Goal: Task Accomplishment & Management: Manage account settings

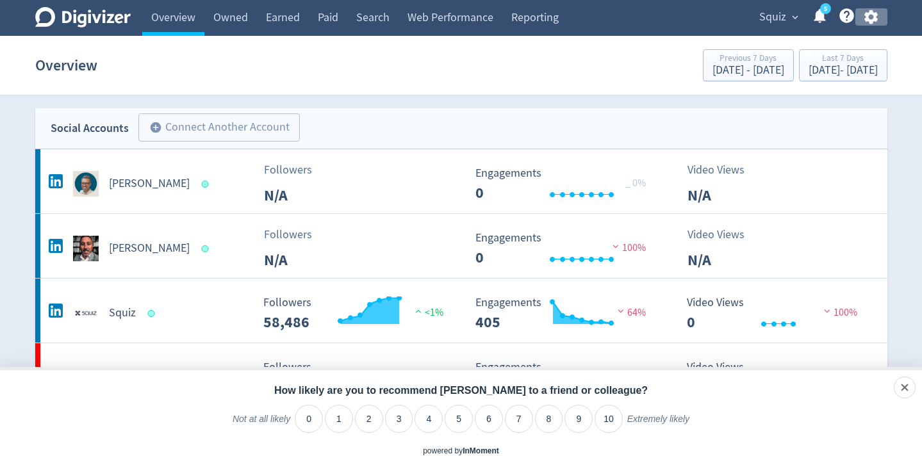
click at [868, 18] on icon "button" at bounding box center [871, 17] width 13 height 14
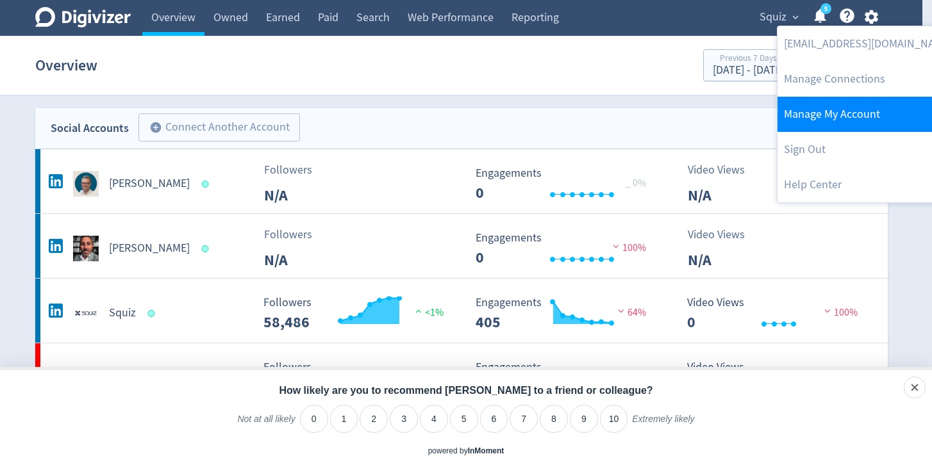
click at [866, 103] on link "Manage My Account" at bounding box center [867, 114] width 181 height 35
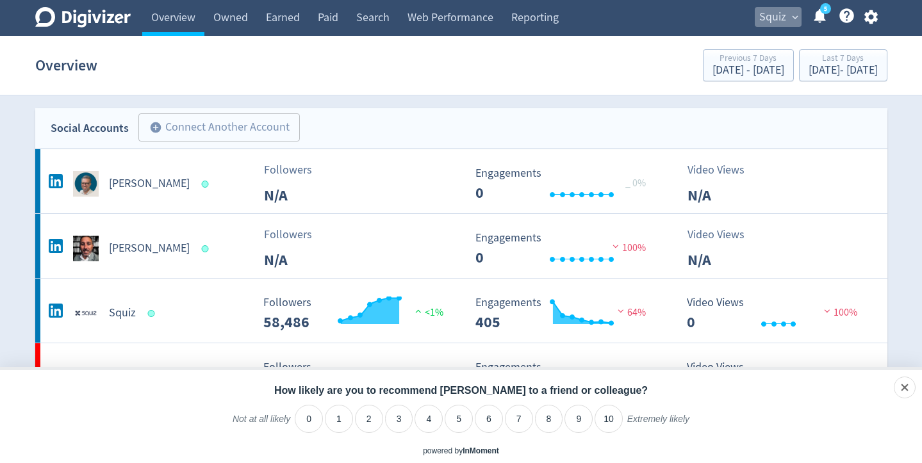
click at [795, 17] on span "expand_more" at bounding box center [796, 18] width 12 height 12
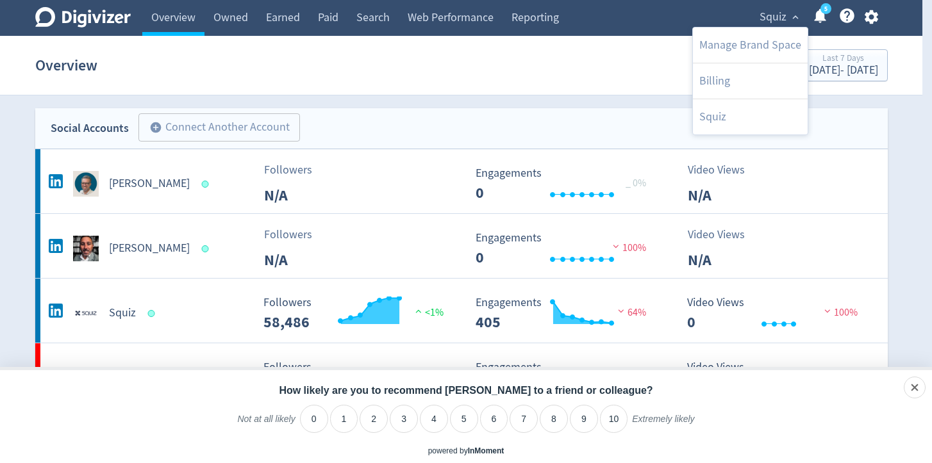
click at [698, 18] on div at bounding box center [466, 231] width 932 height 463
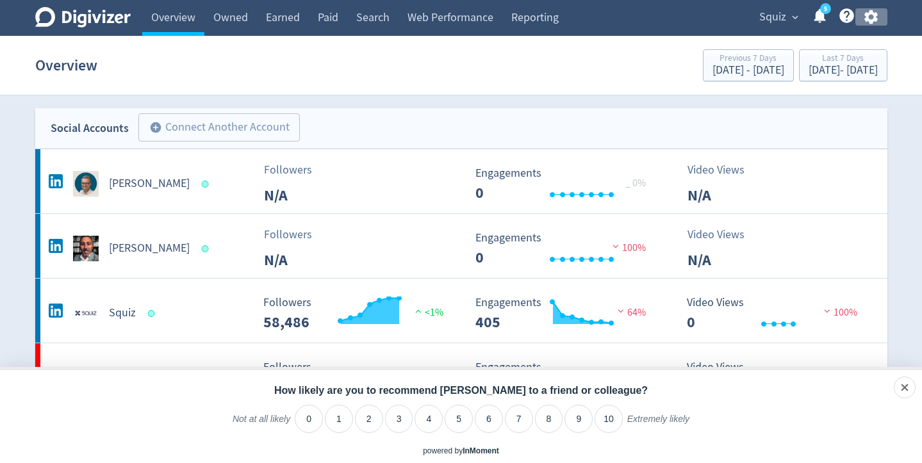
click at [866, 18] on icon "button" at bounding box center [871, 17] width 13 height 14
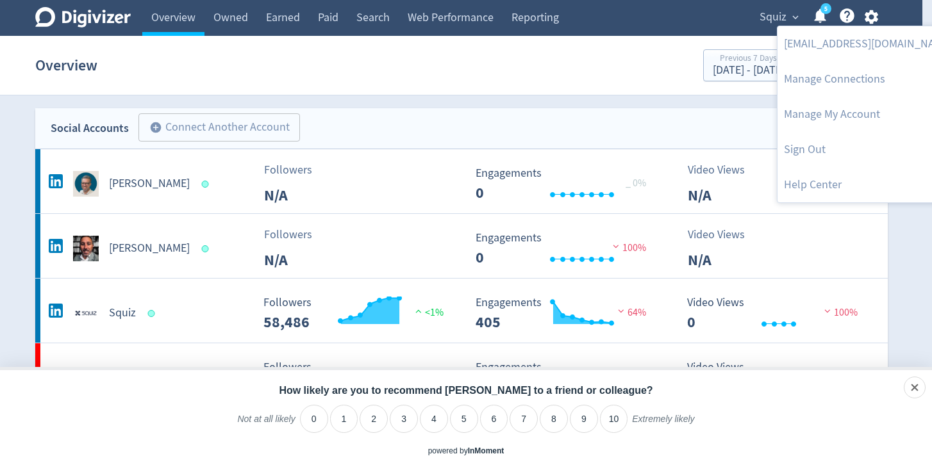
click at [347, 65] on div at bounding box center [466, 231] width 932 height 463
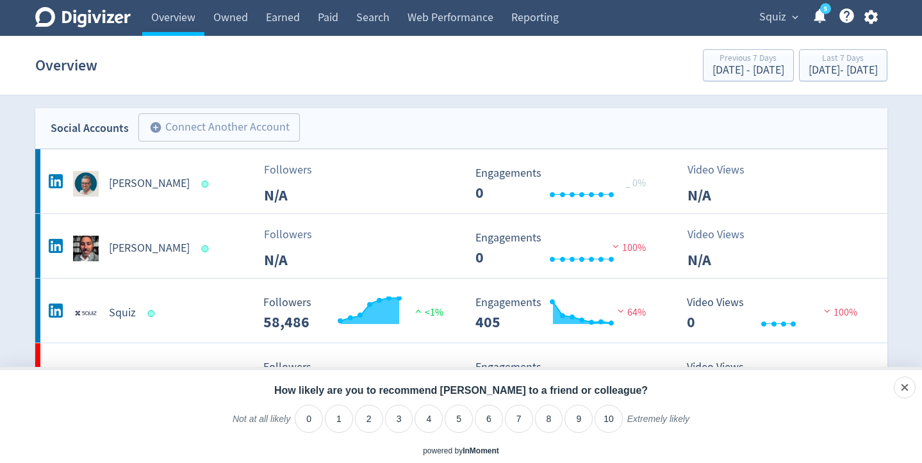
click at [181, 69] on div "Overview Previous 7 Days [DATE] - [DATE] Last 7 Days [DATE] - [DATE]" at bounding box center [461, 65] width 852 height 41
click at [69, 18] on icon at bounding box center [82, 17] width 95 height 21
click at [40, 21] on icon "Digivizer Logo" at bounding box center [82, 17] width 95 height 21
click at [72, 21] on icon "Digivizer Logo" at bounding box center [82, 17] width 95 height 21
click at [19, 62] on section "Overview Previous 7 Days [DATE] - [DATE] Last 7 Days [DATE] - [DATE]" at bounding box center [461, 66] width 922 height 60
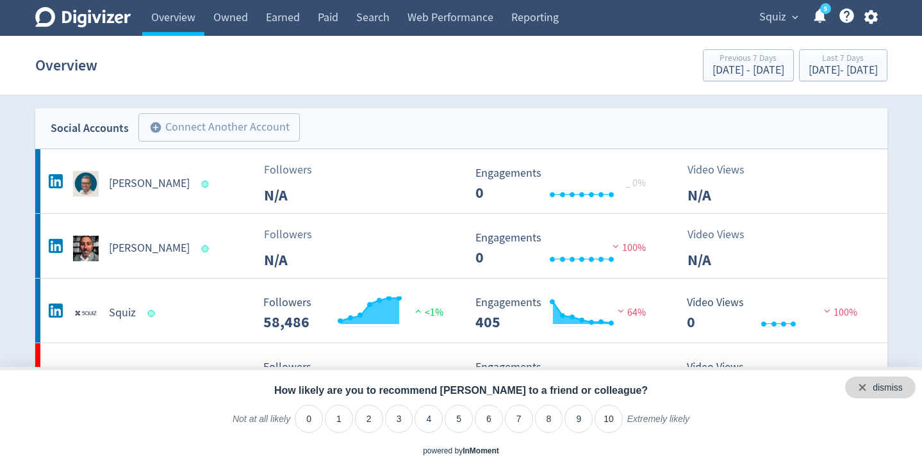
click at [910, 386] on div "dismiss" at bounding box center [880, 388] width 70 height 22
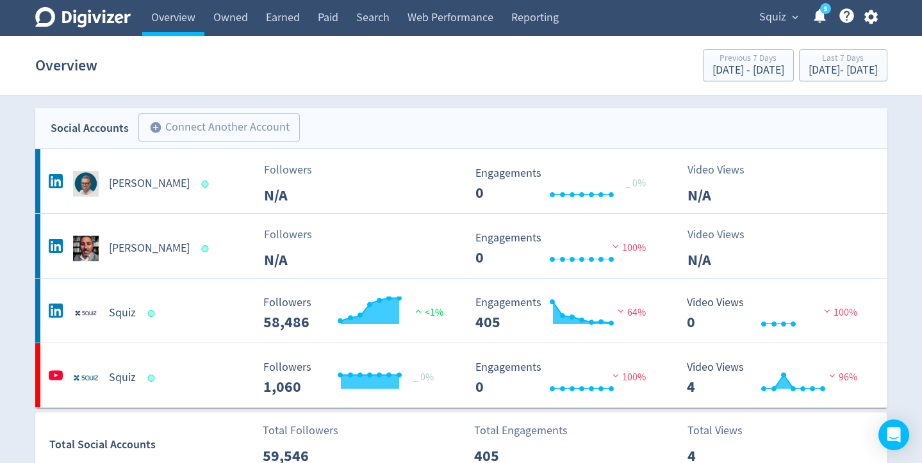
click at [874, 9] on icon "button" at bounding box center [871, 16] width 17 height 17
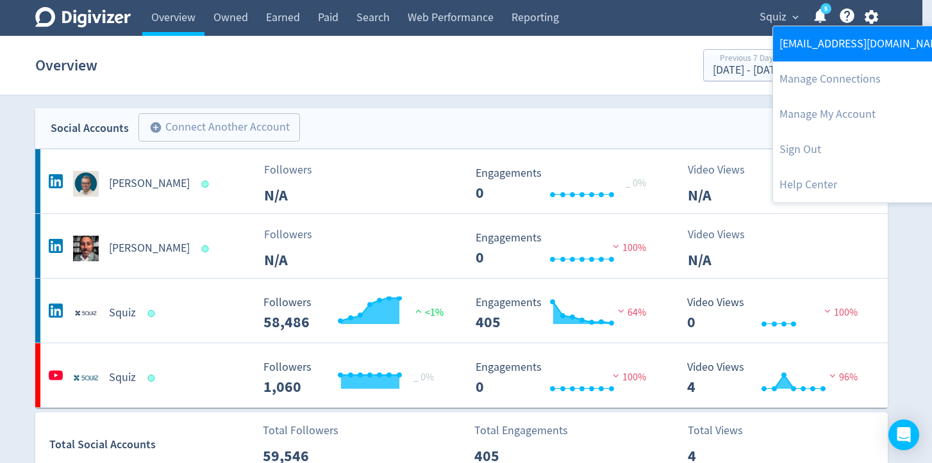
click at [843, 49] on link "[EMAIL_ADDRESS][DOMAIN_NAME]" at bounding box center [863, 43] width 181 height 35
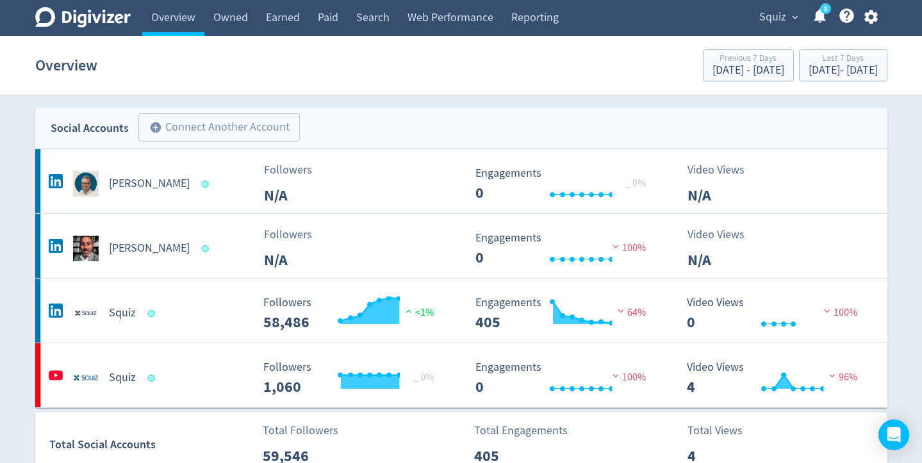
click at [868, 22] on icon "button" at bounding box center [871, 16] width 17 height 17
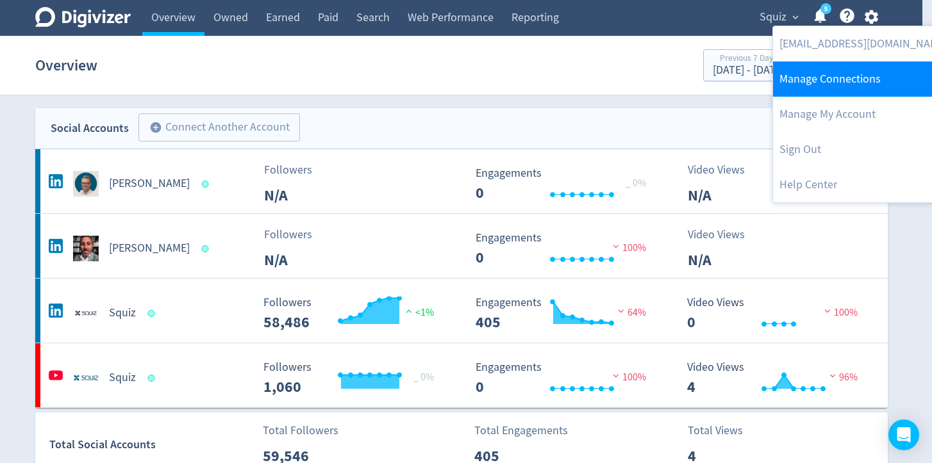
click at [865, 76] on link "Manage Connections" at bounding box center [863, 79] width 181 height 35
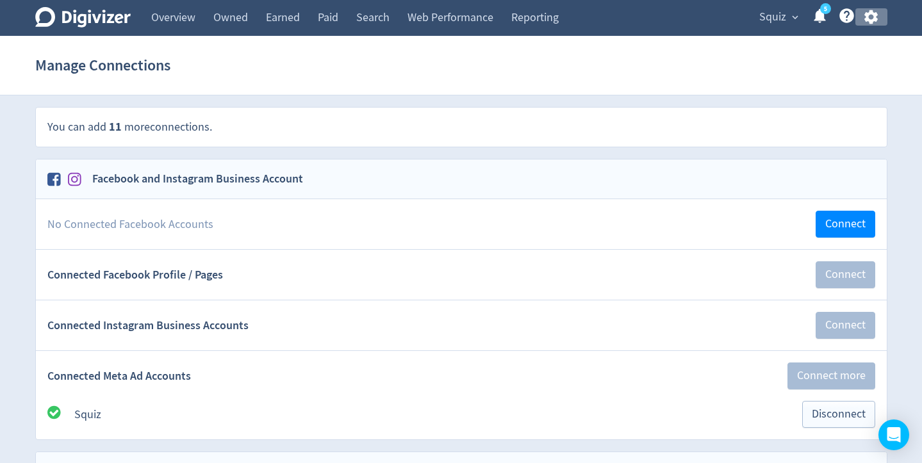
click at [872, 21] on icon "button" at bounding box center [871, 17] width 13 height 14
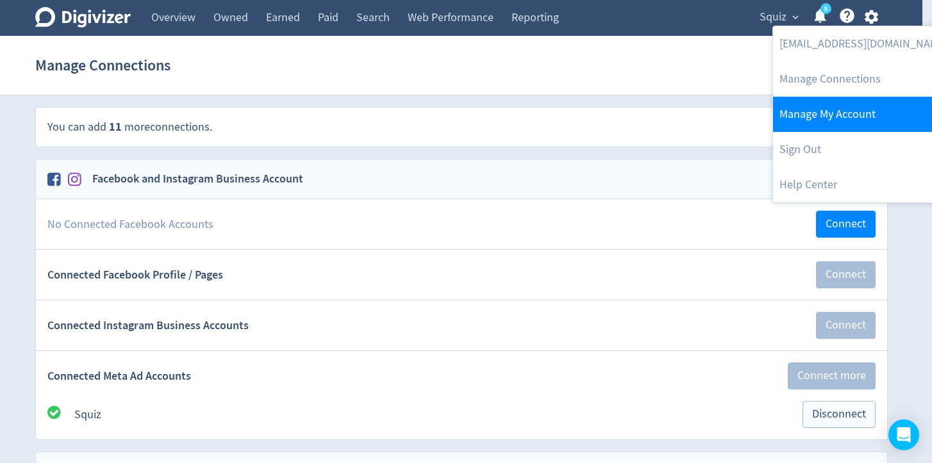
click at [858, 106] on link "Manage My Account" at bounding box center [863, 114] width 181 height 35
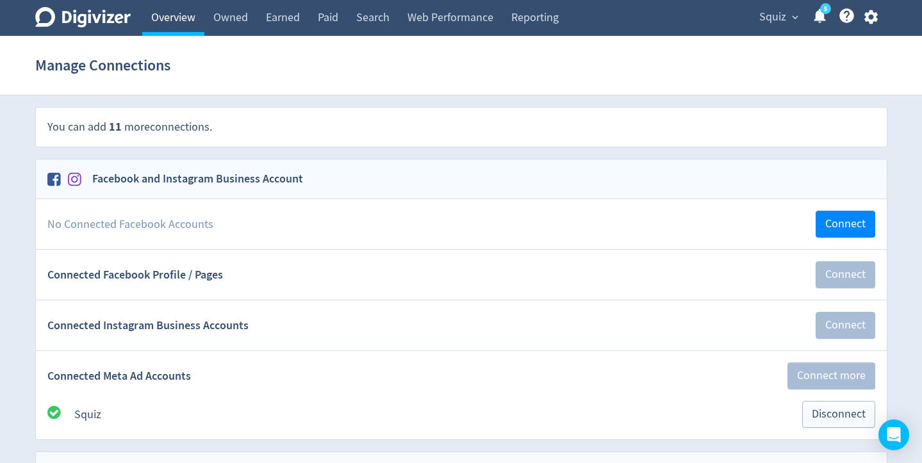
click at [173, 18] on link "Overview" at bounding box center [173, 18] width 62 height 36
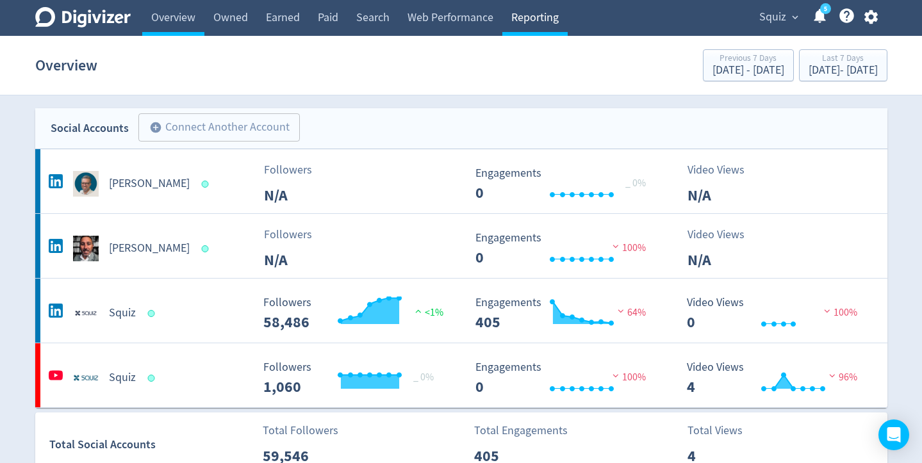
click at [520, 22] on link "Reporting" at bounding box center [534, 18] width 65 height 36
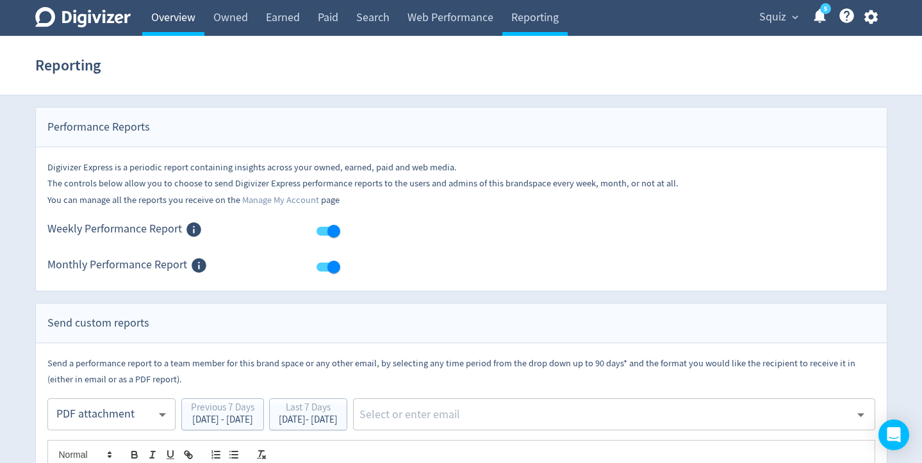
click at [179, 24] on link "Overview" at bounding box center [173, 18] width 62 height 36
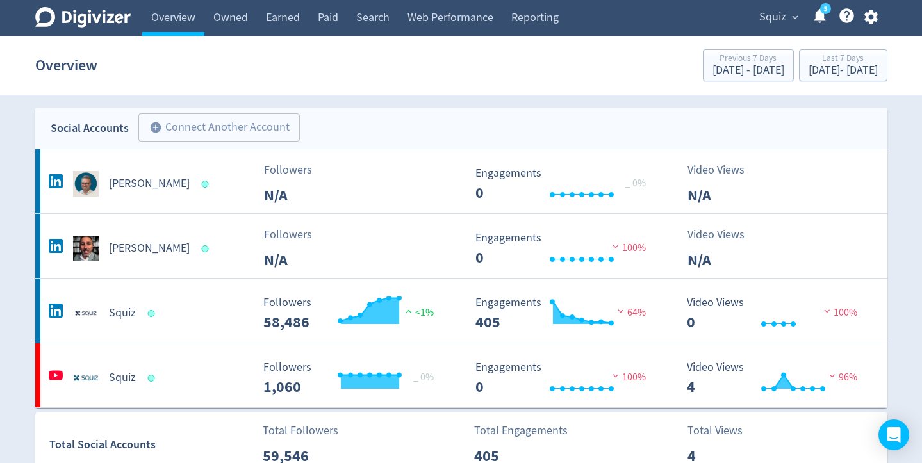
click at [790, 16] on span "expand_more" at bounding box center [796, 18] width 12 height 12
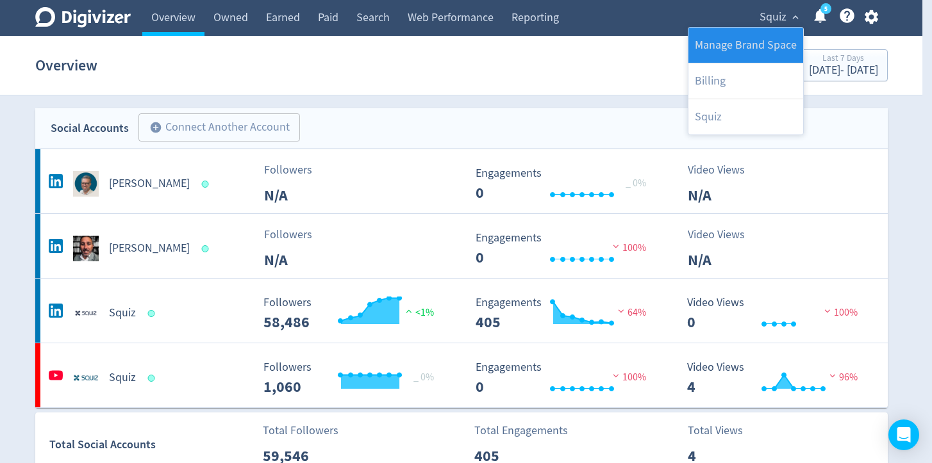
click at [778, 35] on link "Manage Brand Space" at bounding box center [745, 45] width 115 height 35
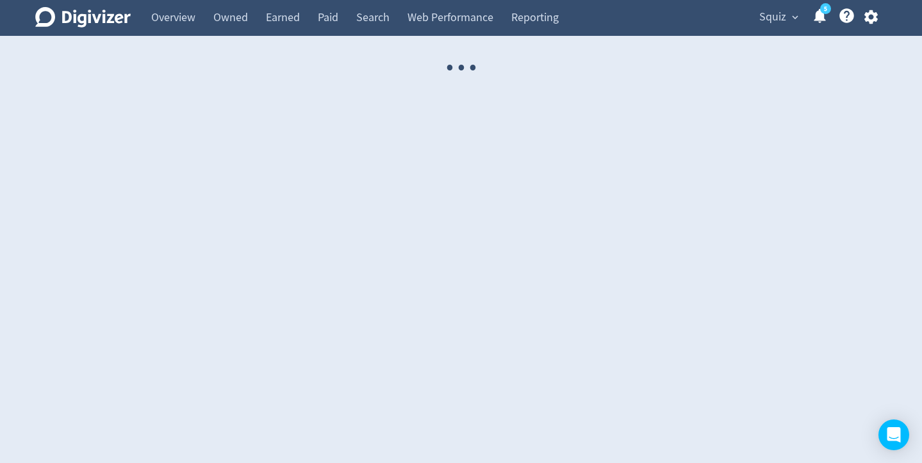
select select "USER"
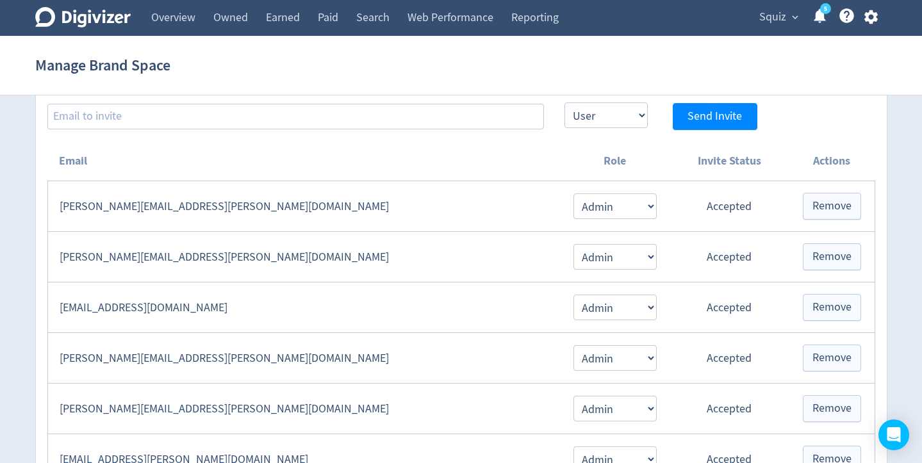
scroll to position [124, 0]
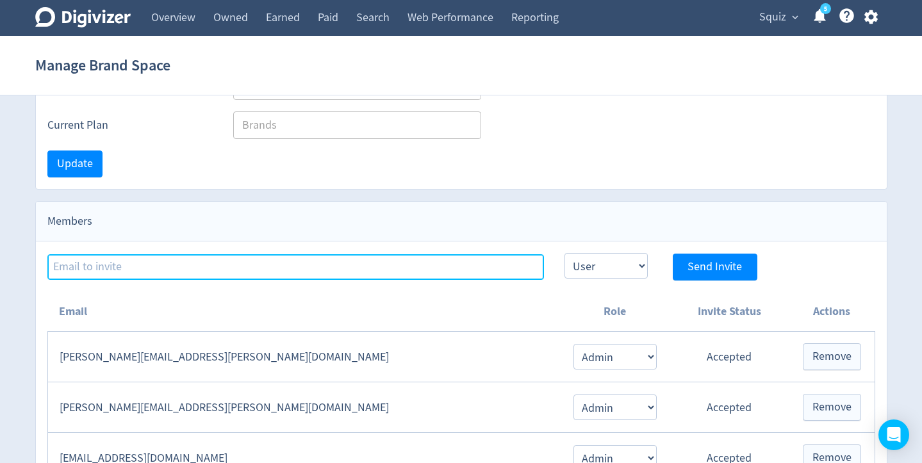
click at [179, 262] on input at bounding box center [295, 267] width 497 height 26
paste input "jgoodman@squiz.net"
type input "jgoodman@squiz.net"
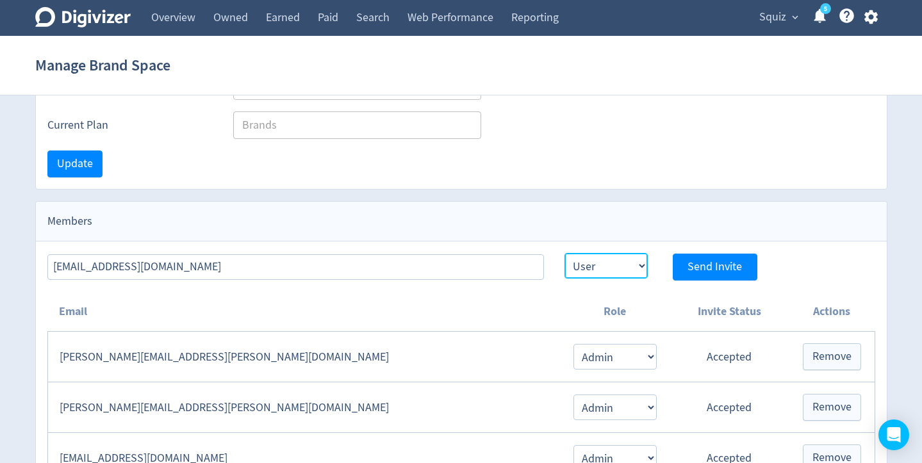
click at [645, 266] on select "Admin User" at bounding box center [606, 266] width 83 height 26
select select "ADMIN"
click at [565, 253] on select "Admin User" at bounding box center [606, 266] width 83 height 26
click at [697, 267] on span "Send Invite" at bounding box center [715, 267] width 54 height 12
select select "USER"
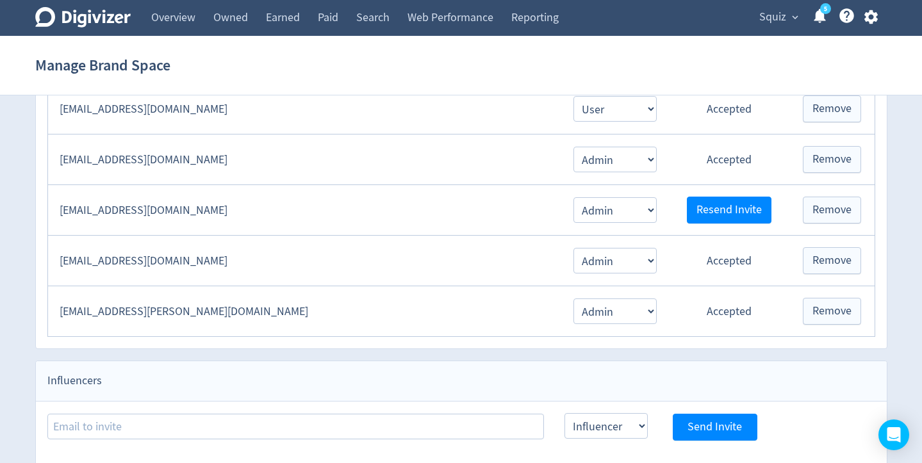
scroll to position [929, 0]
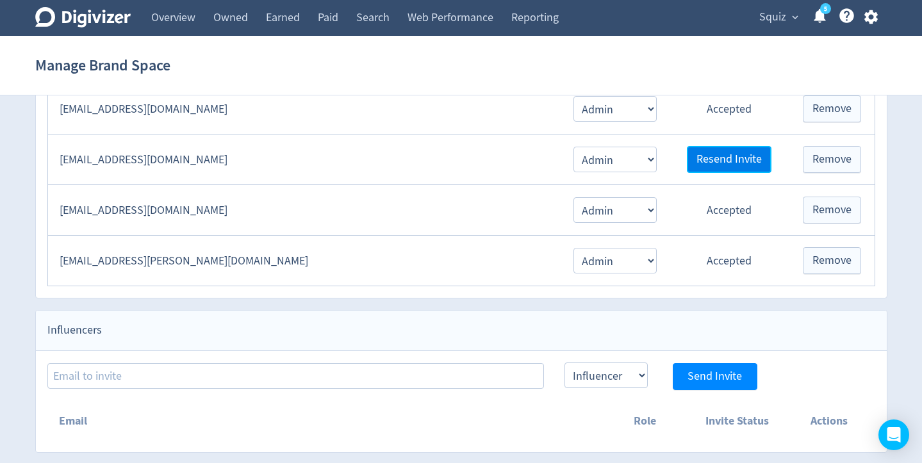
click at [733, 158] on span "Resend Invite" at bounding box center [729, 160] width 65 height 12
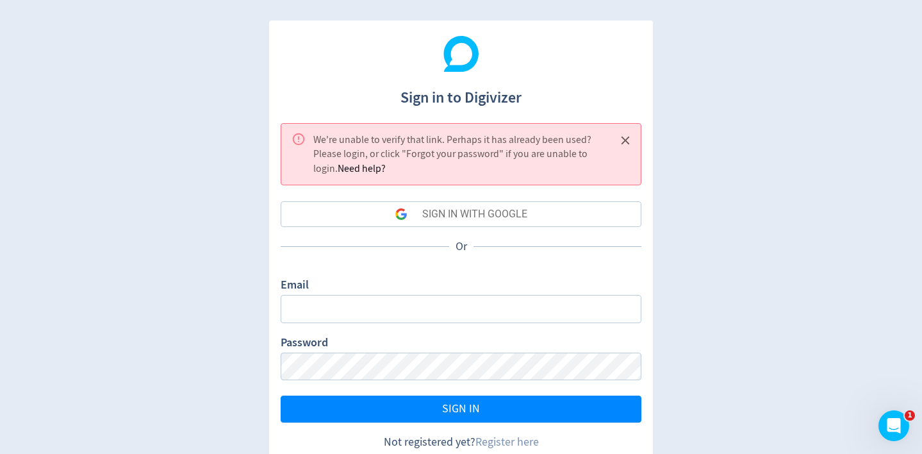
click at [626, 142] on icon "Close" at bounding box center [625, 140] width 15 height 15
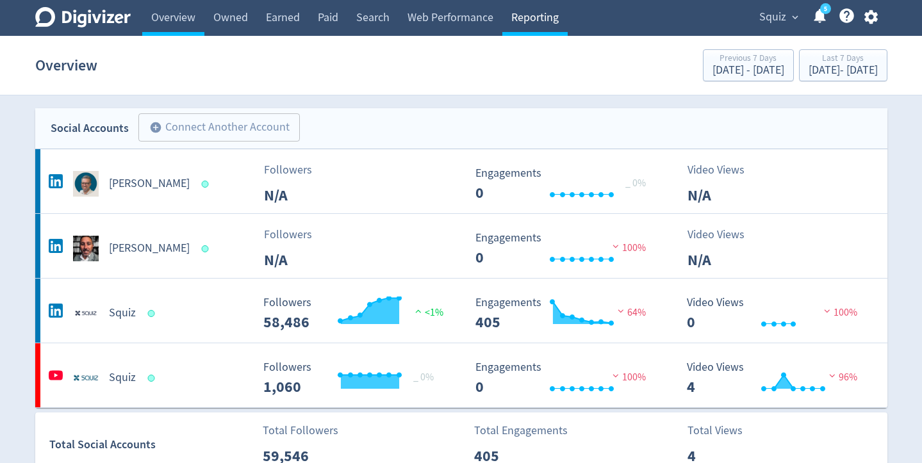
click at [534, 19] on link "Reporting" at bounding box center [534, 18] width 65 height 36
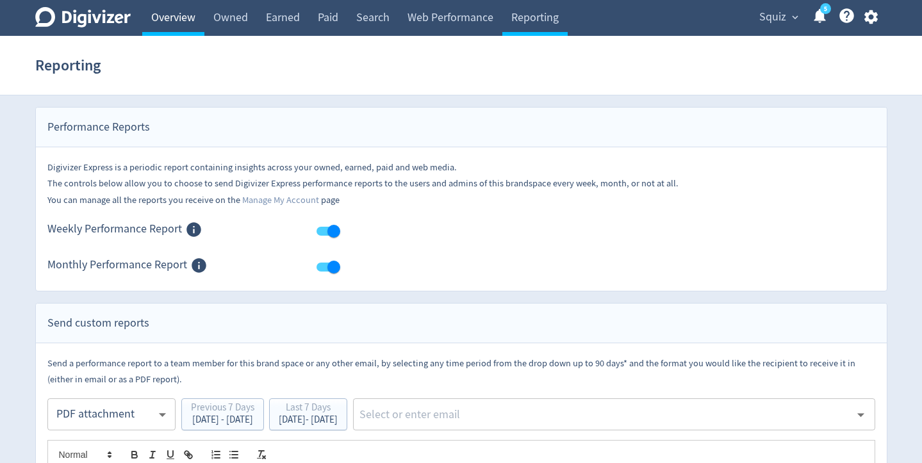
click at [174, 14] on link "Overview" at bounding box center [173, 18] width 62 height 36
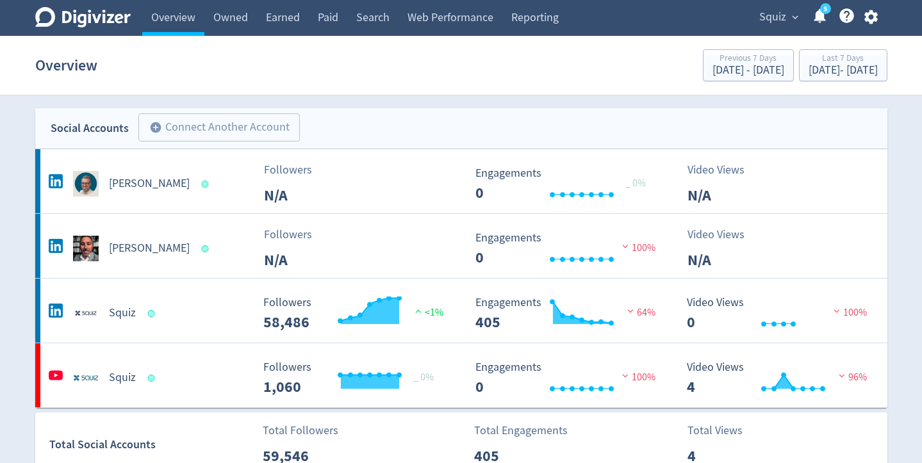
click at [870, 21] on icon "button" at bounding box center [871, 17] width 13 height 14
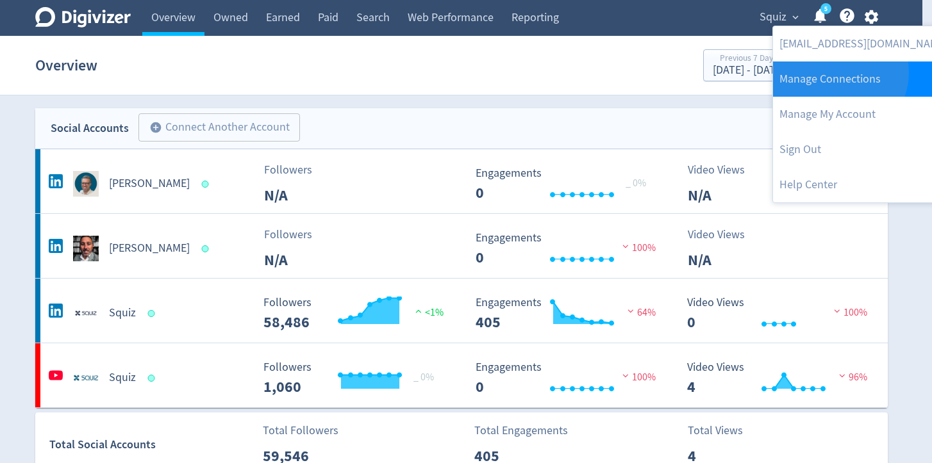
click at [838, 72] on link "Manage Connections" at bounding box center [863, 79] width 181 height 35
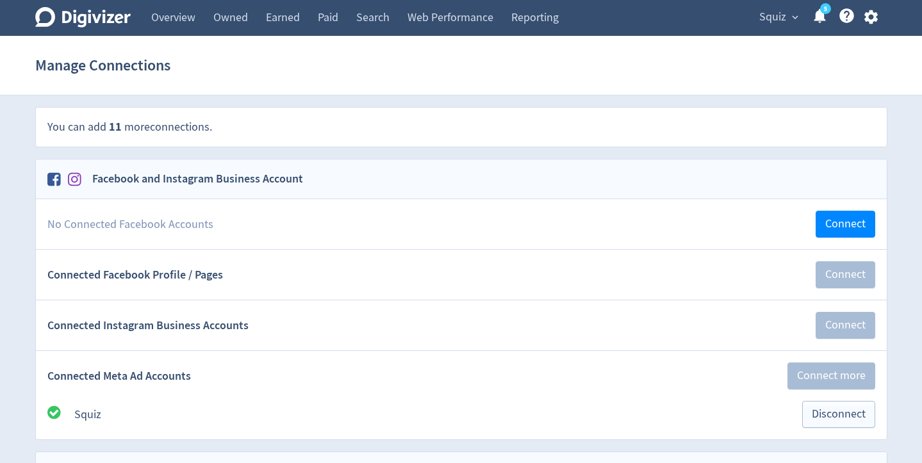
click at [779, 15] on span "Squiz" at bounding box center [772, 17] width 27 height 21
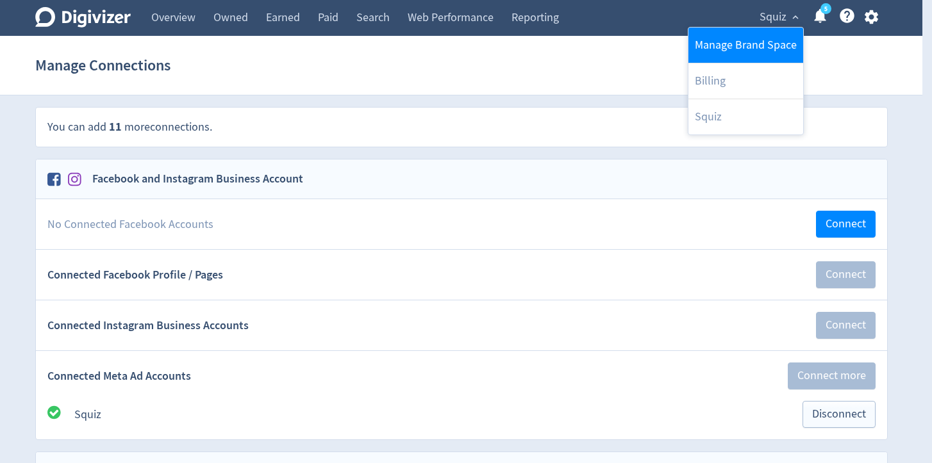
click at [740, 44] on link "Manage Brand Space" at bounding box center [745, 45] width 115 height 35
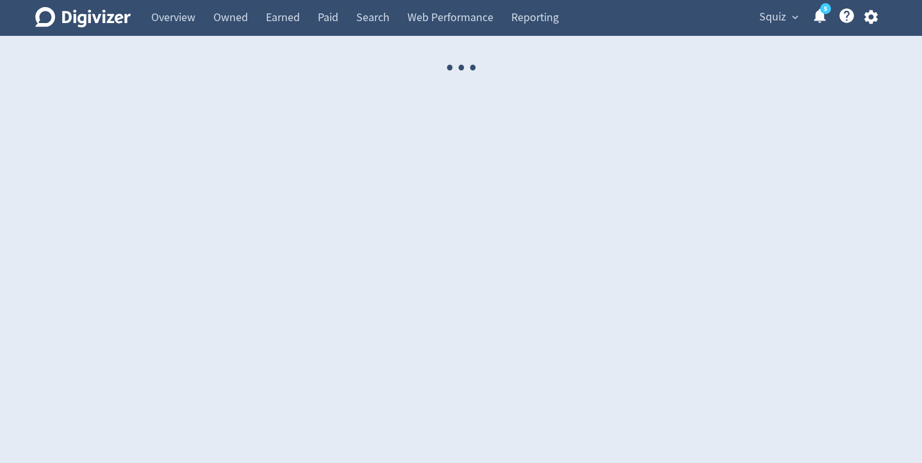
select select "USER"
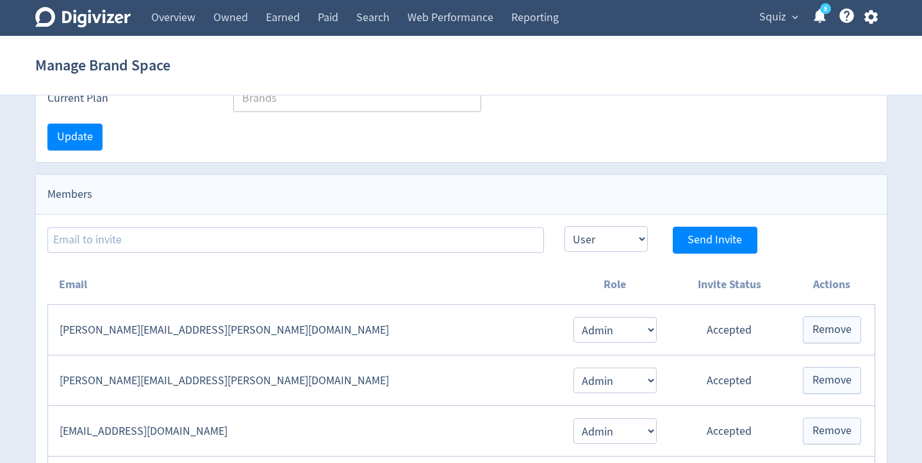
scroll to position [302, 0]
